Goal: Information Seeking & Learning: Find specific fact

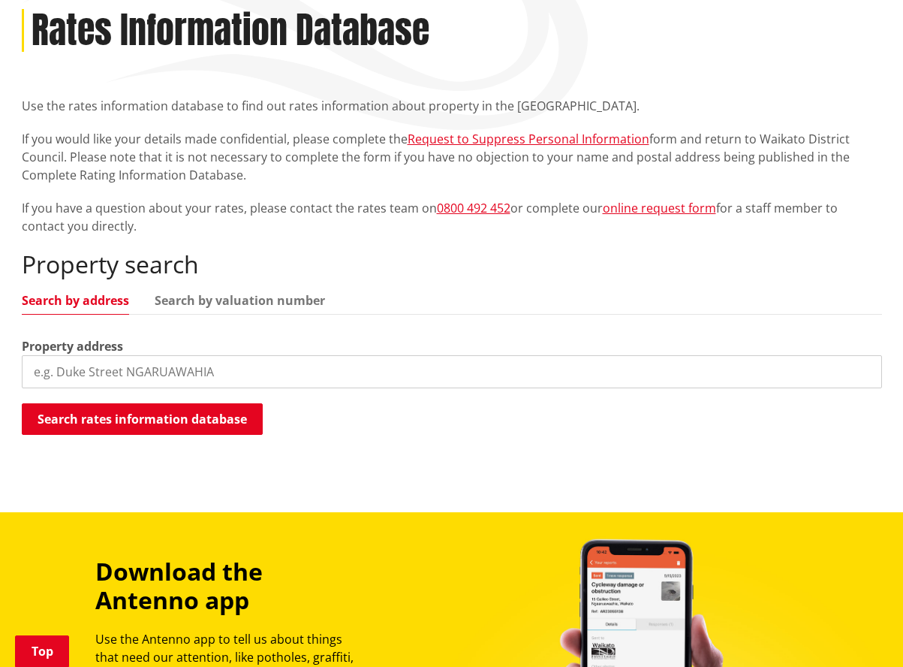
scroll to position [208, 0]
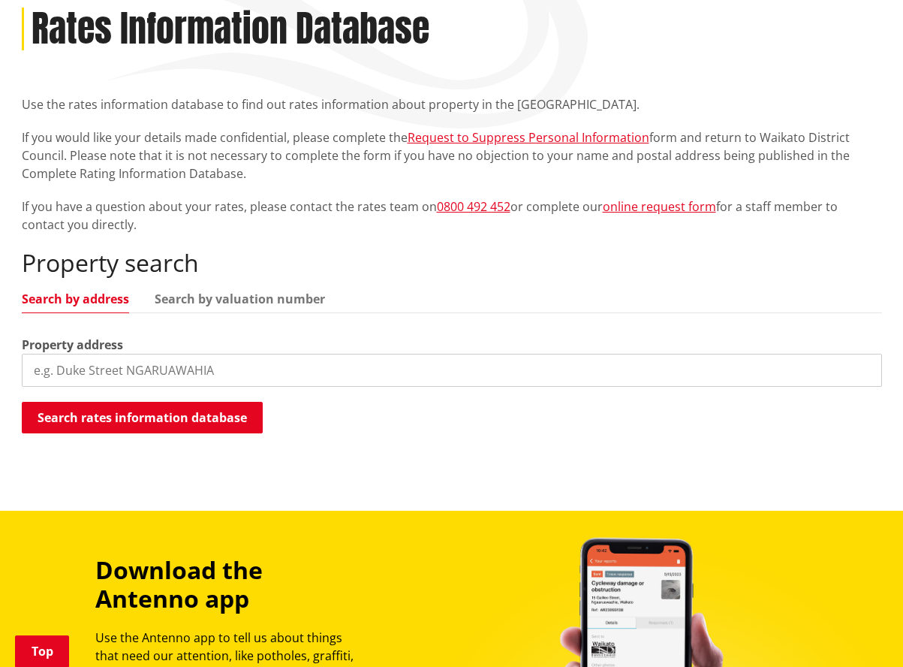
click at [125, 366] on input "search" at bounding box center [452, 370] width 861 height 33
type input "government road"
click at [122, 413] on button "Search rates information database" at bounding box center [142, 418] width 241 height 32
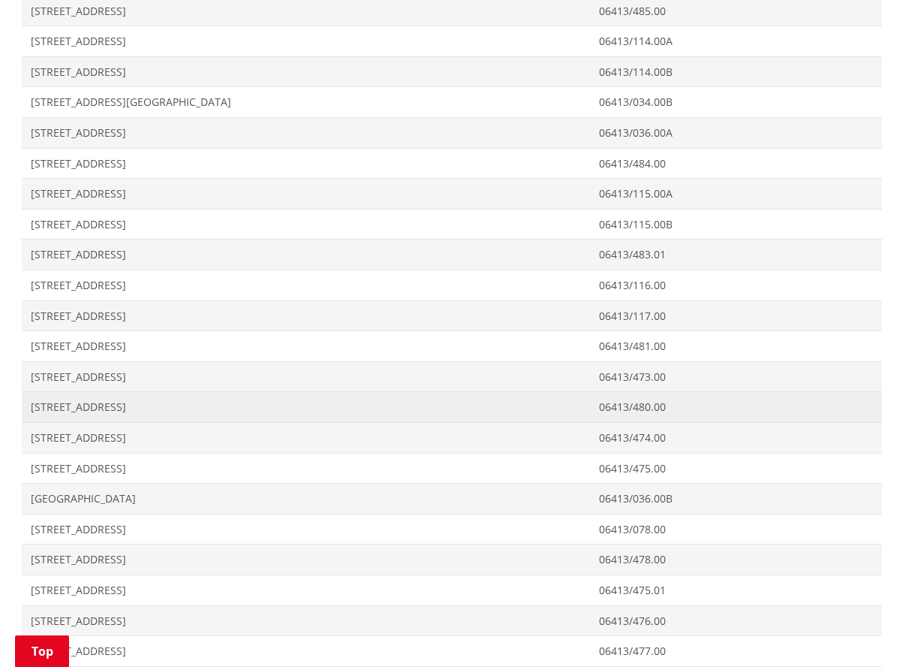
scroll to position [2437, 0]
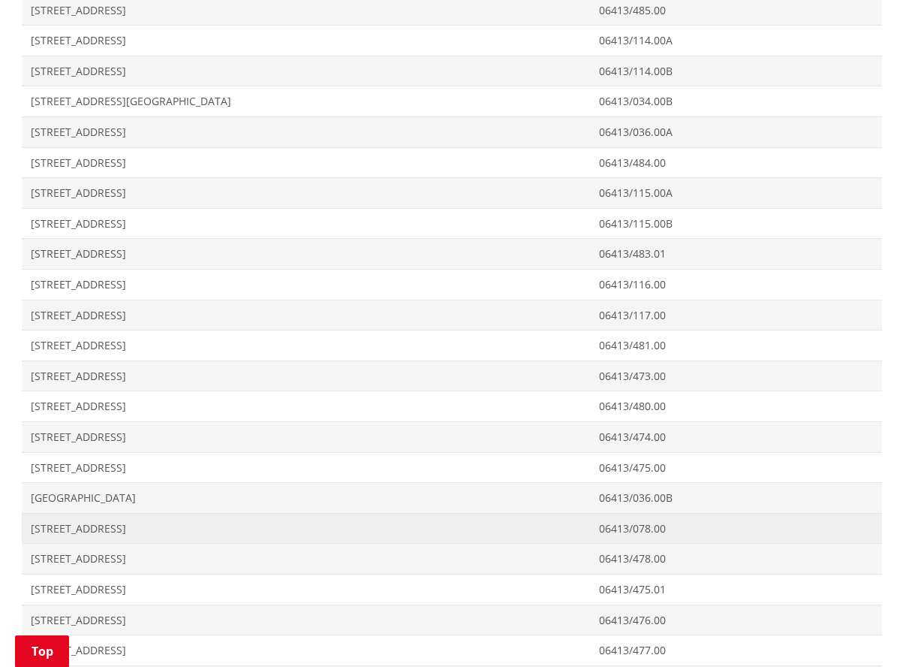
click at [64, 521] on span "[STREET_ADDRESS]" at bounding box center [306, 528] width 551 height 15
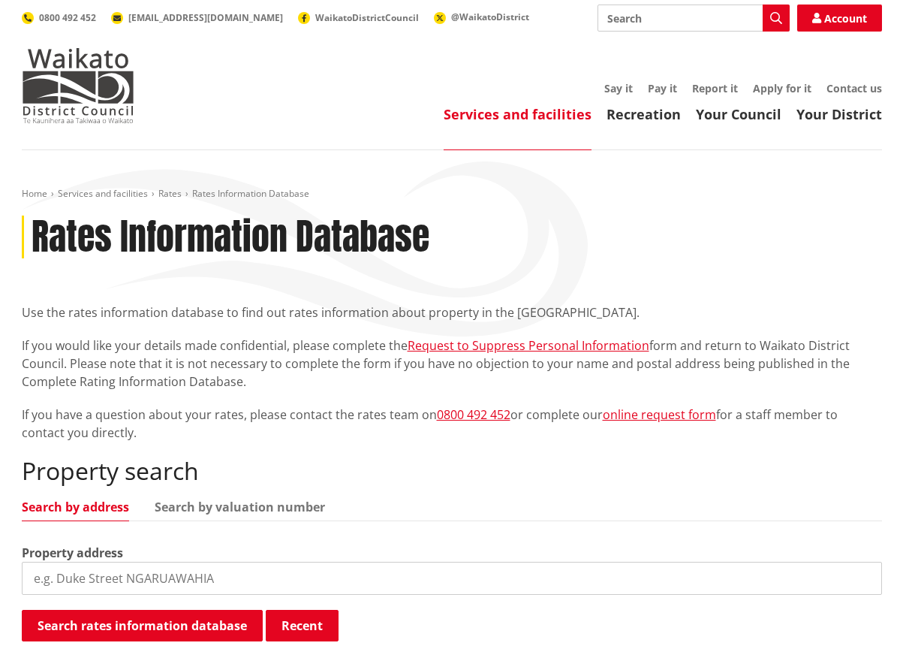
click at [35, 577] on input "search" at bounding box center [452, 578] width 861 height 33
click at [129, 624] on button "Search rates information database" at bounding box center [142, 626] width 241 height 32
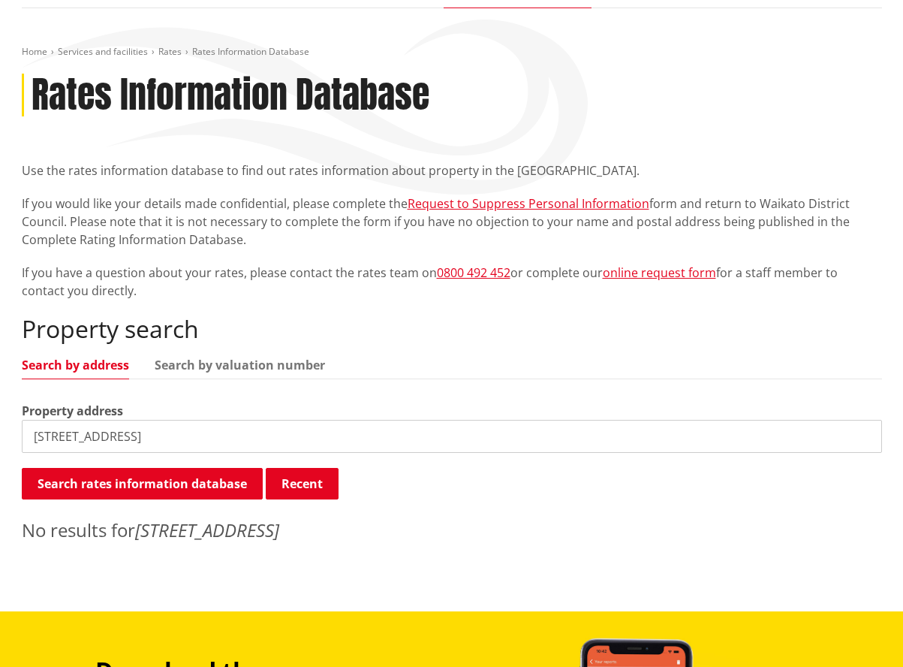
scroll to position [137, 0]
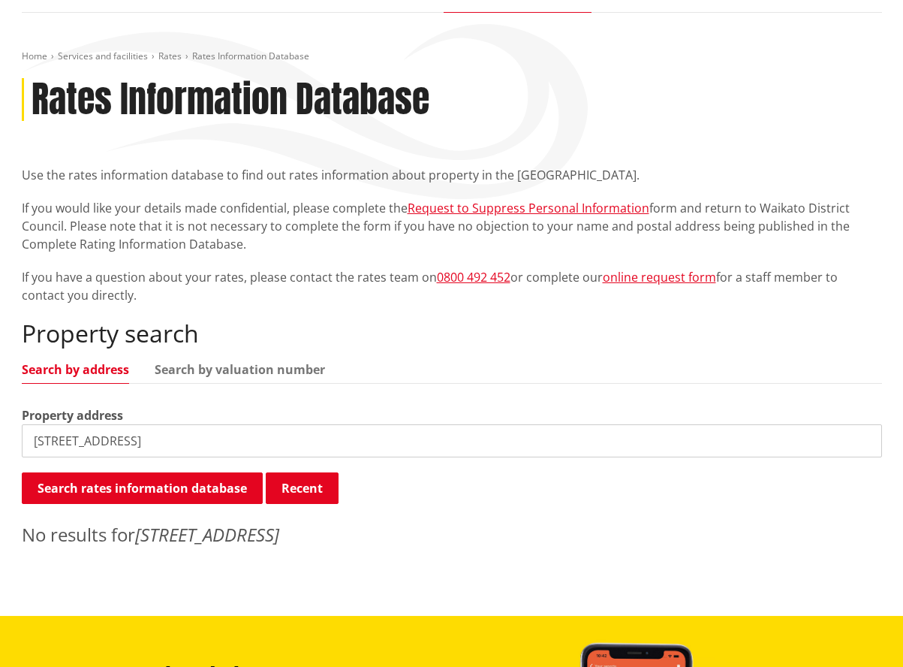
click at [51, 439] on input "[STREET_ADDRESS]" at bounding box center [452, 440] width 861 height 33
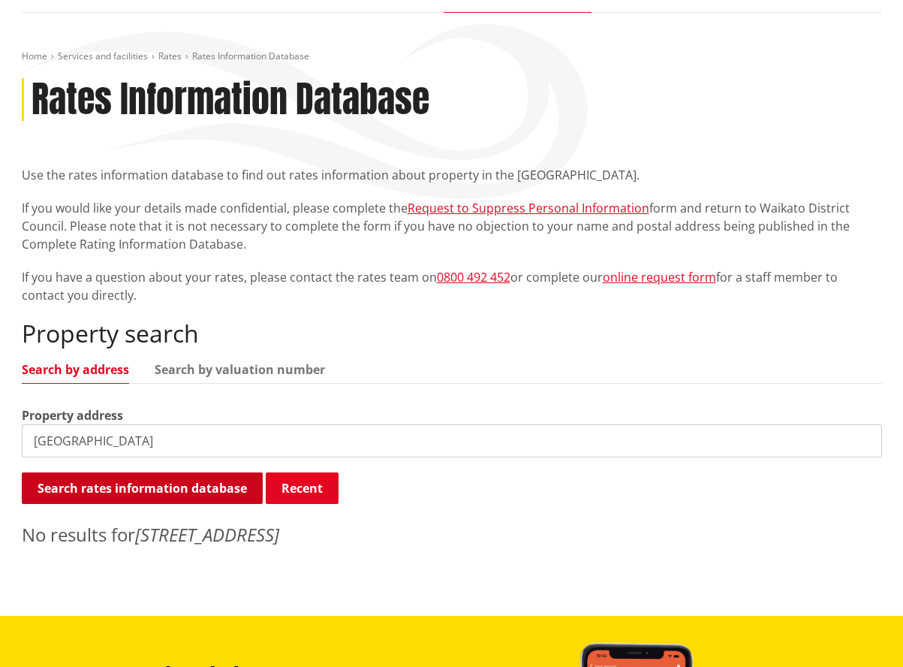
click at [123, 490] on button "Search rates information database" at bounding box center [142, 488] width 241 height 32
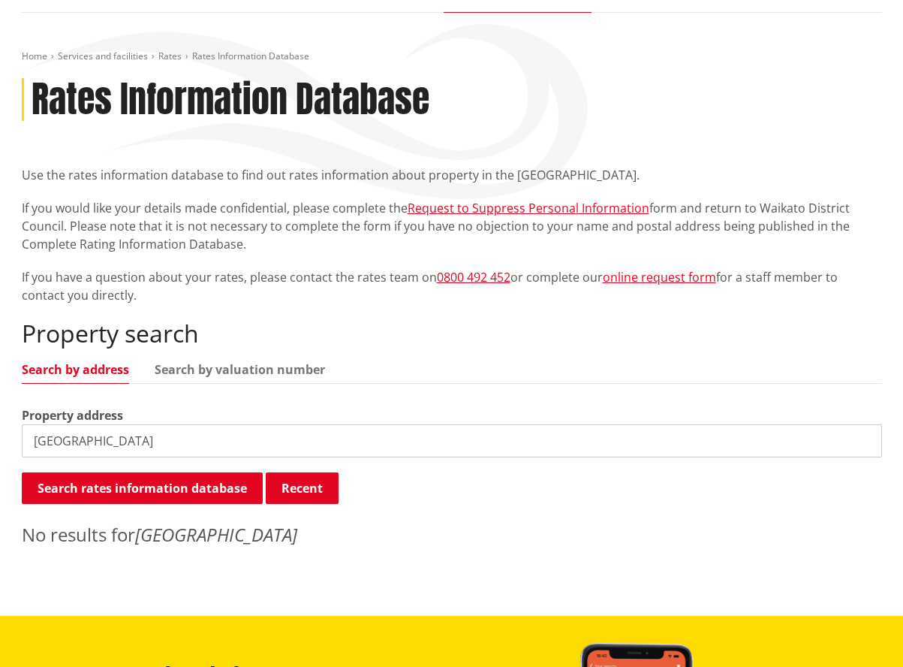
click at [141, 442] on input "[GEOGRAPHIC_DATA]" at bounding box center [452, 440] width 861 height 33
click at [168, 439] on input "Government RoRAGLAN" at bounding box center [452, 440] width 861 height 33
type input "G"
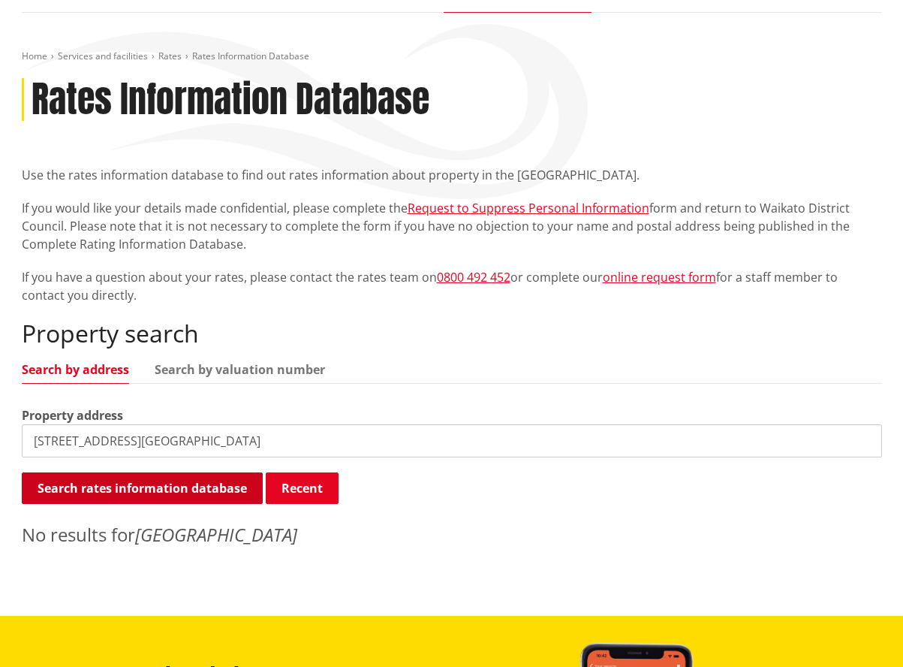
type input "[STREET_ADDRESS][GEOGRAPHIC_DATA]"
click at [176, 484] on button "Search rates information database" at bounding box center [142, 488] width 241 height 32
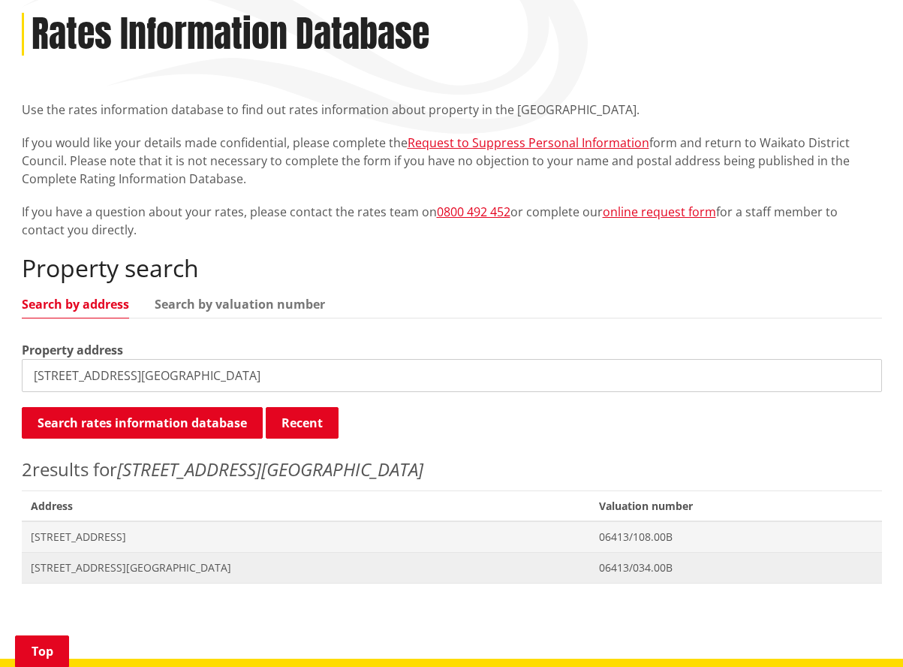
scroll to position [209, 0]
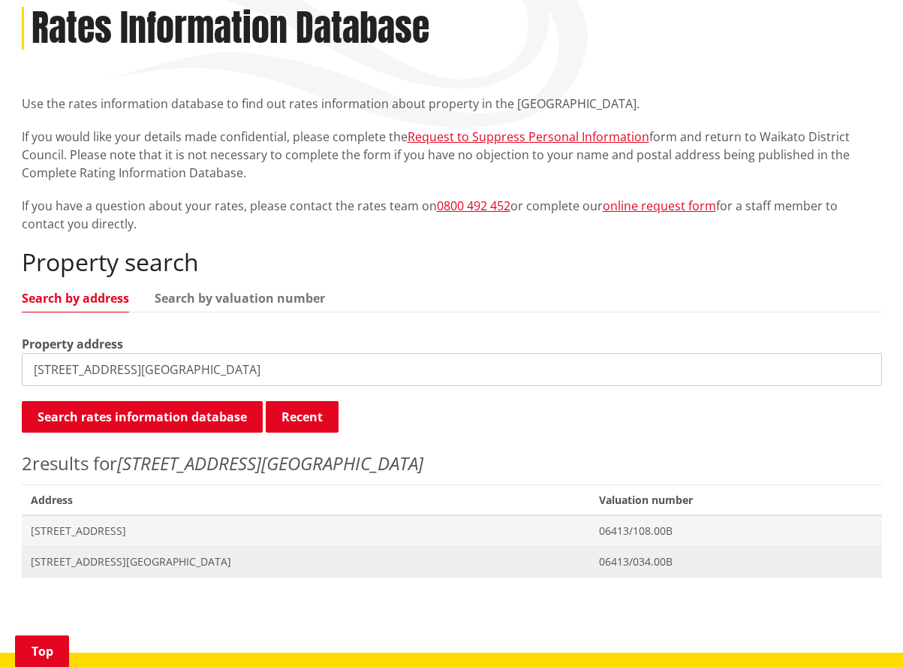
click at [98, 559] on span "[STREET_ADDRESS][GEOGRAPHIC_DATA]" at bounding box center [306, 561] width 551 height 15
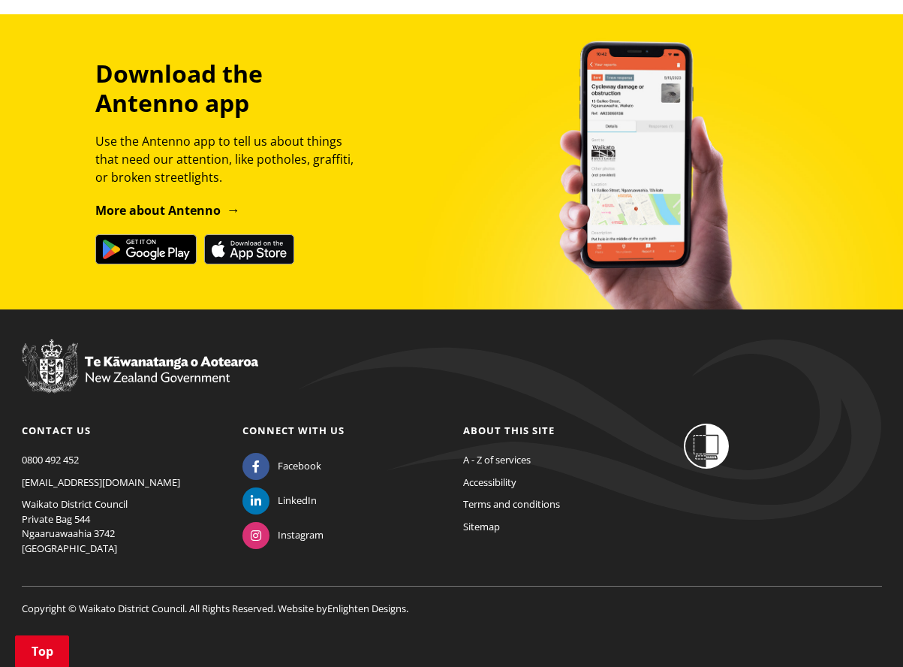
scroll to position [2269, 0]
